Goal: Task Accomplishment & Management: Manage account settings

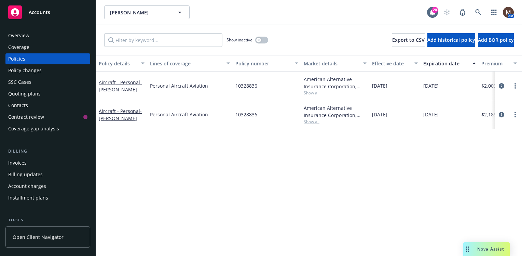
scroll to position [34, 0]
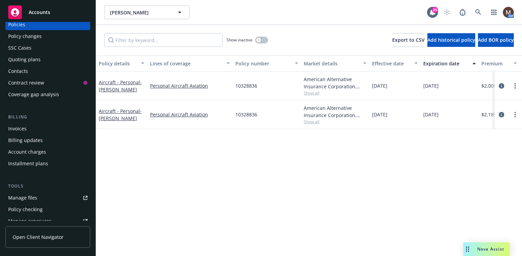
click at [29, 196] on div "Manage files" at bounding box center [22, 197] width 29 height 11
